Goal: Transaction & Acquisition: Purchase product/service

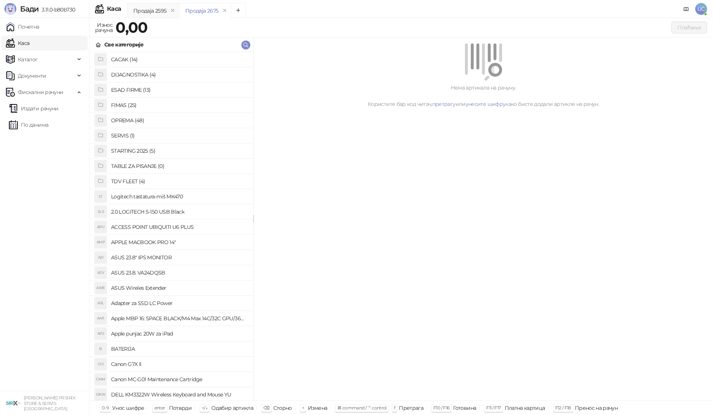
click at [125, 118] on h4 "OPREMA (48)" at bounding box center [179, 120] width 136 height 12
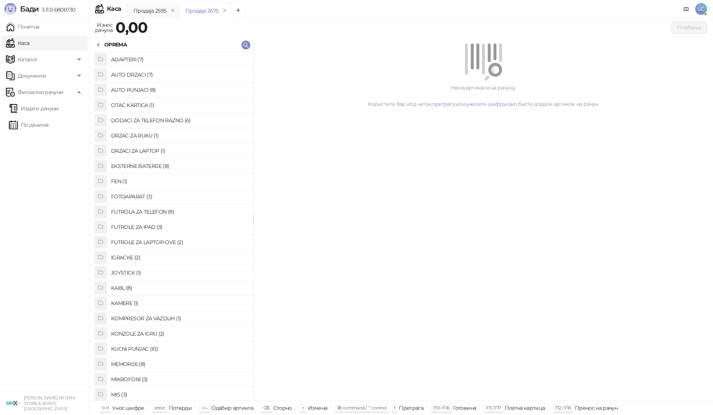
click at [138, 214] on h4 "FUTROLA ZA TELEFON (8)" at bounding box center [179, 212] width 136 height 12
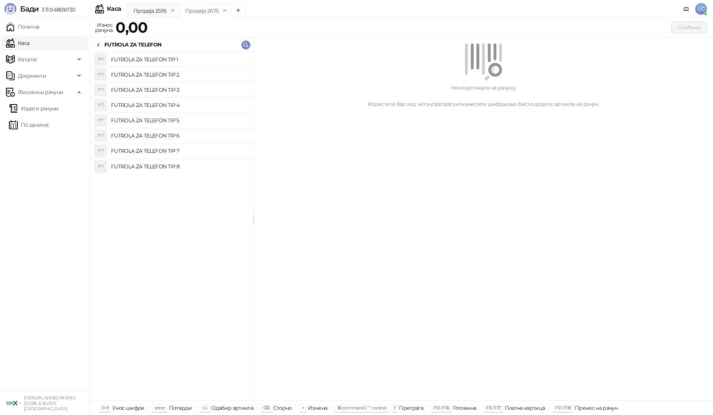
click at [179, 92] on h4 "FUTROLA ZA TELEFON TIP 3" at bounding box center [179, 90] width 136 height 12
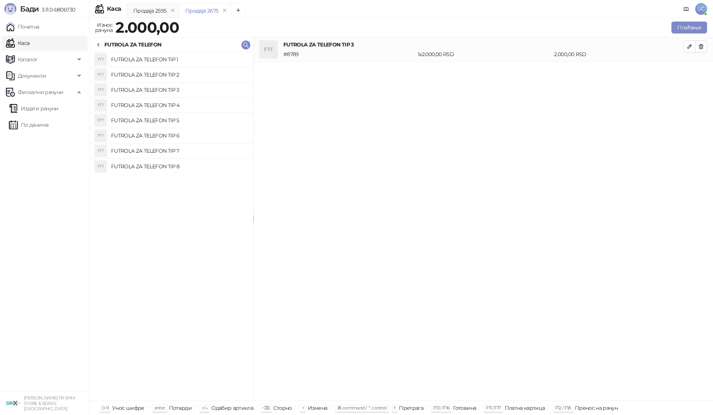
click at [187, 69] on h4 "FUTROLA ZA TELEFON TIP 2" at bounding box center [179, 75] width 136 height 12
click at [701, 46] on icon "button" at bounding box center [701, 46] width 6 height 6
click at [687, 28] on button "Плаћање" at bounding box center [689, 28] width 36 height 12
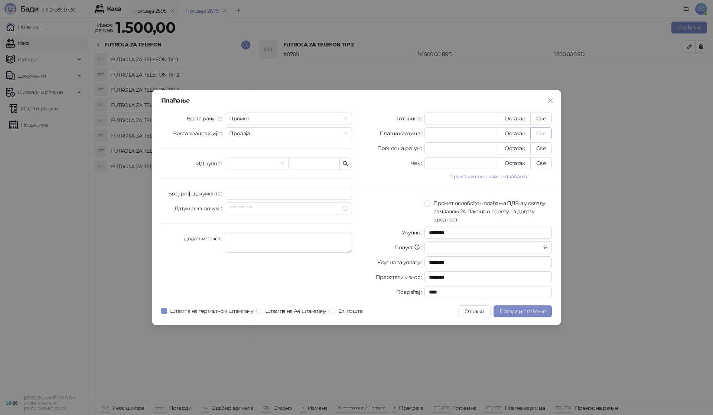
click at [540, 134] on button "Све" at bounding box center [541, 133] width 22 height 12
type input "****"
click at [531, 308] on span "Потврди плаћање" at bounding box center [522, 311] width 46 height 7
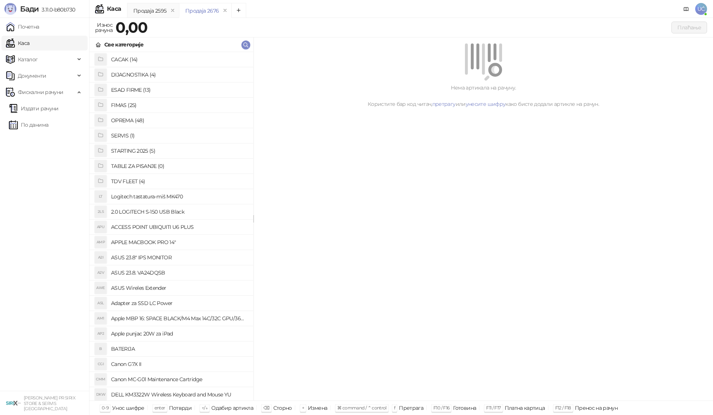
click at [120, 121] on h4 "OPREMA (48)" at bounding box center [179, 120] width 136 height 12
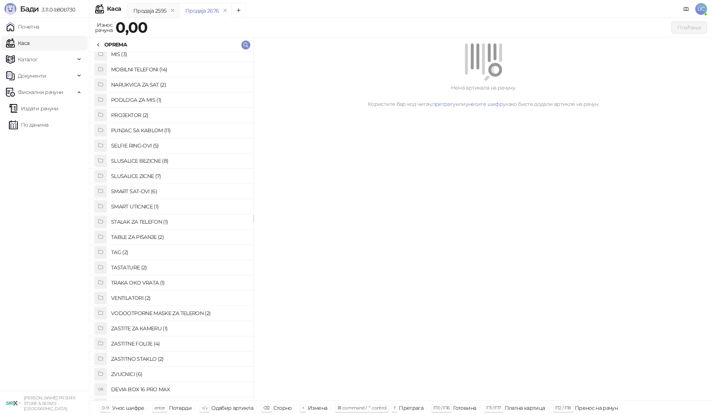
scroll to position [382, 0]
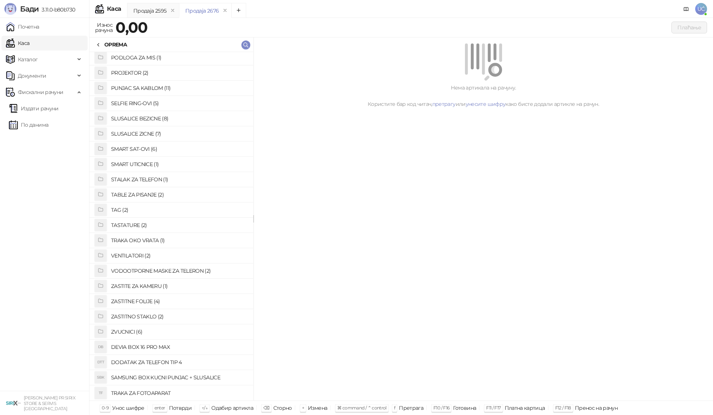
click at [162, 133] on h4 "SLUSALICE ZICNE (7)" at bounding box center [179, 134] width 136 height 12
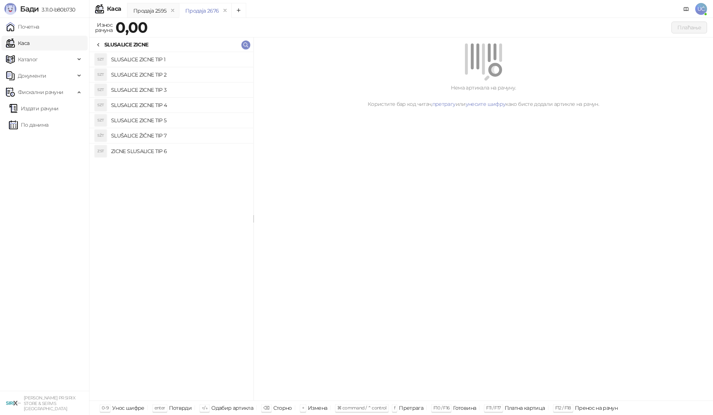
click at [180, 88] on h4 "SLUSALICE ZICNE TIP 3" at bounding box center [179, 90] width 136 height 12
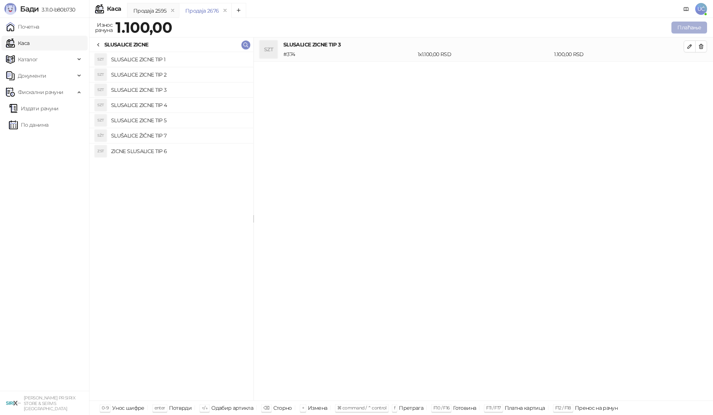
click at [692, 25] on button "Плаћање" at bounding box center [689, 28] width 36 height 12
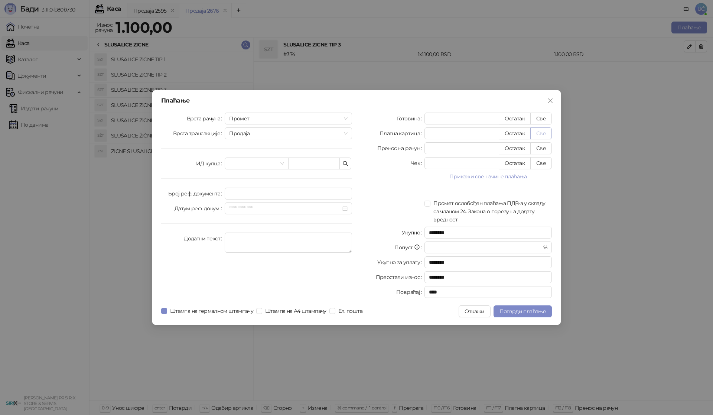
click at [535, 134] on button "Све" at bounding box center [541, 133] width 22 height 12
type input "****"
click at [528, 315] on button "Потврди плаћање" at bounding box center [522, 311] width 58 height 12
